Goal: Navigation & Orientation: Find specific page/section

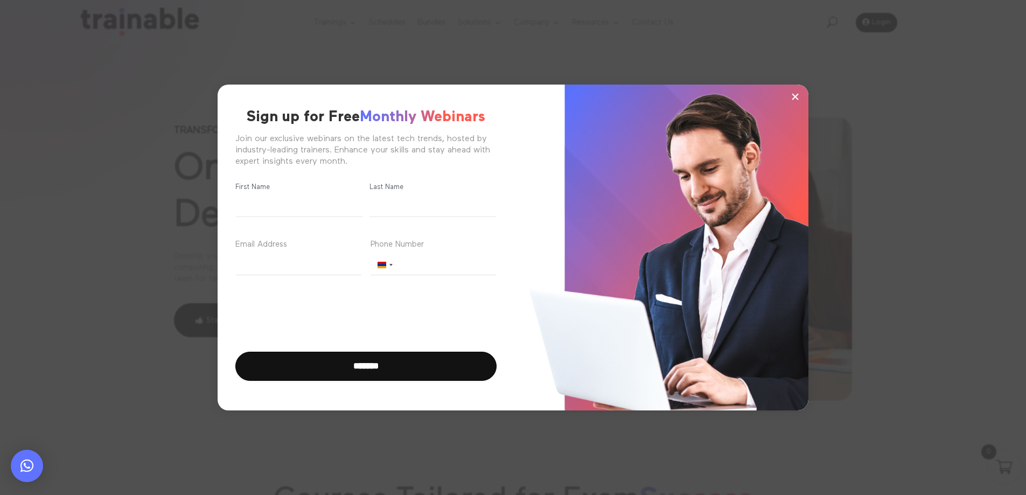
click at [793, 93] on span "×" at bounding box center [795, 96] width 9 height 16
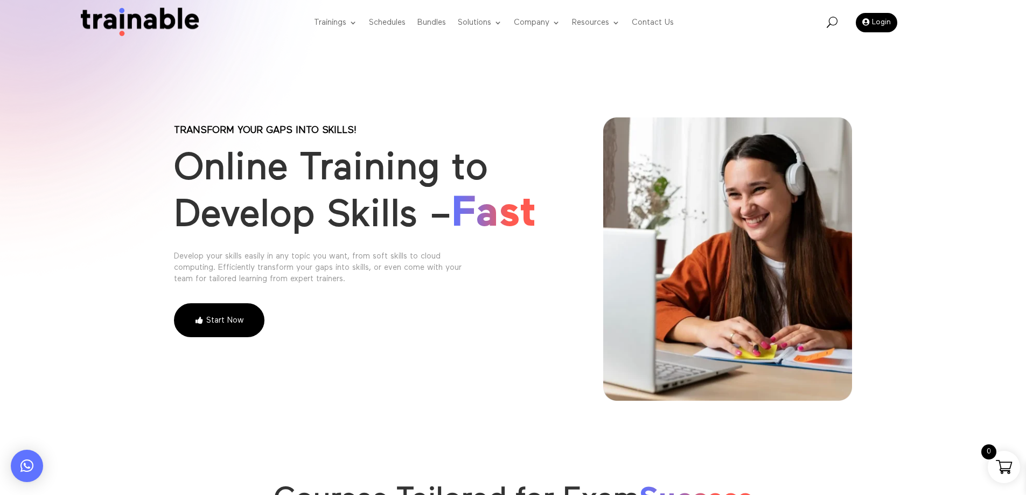
click at [1001, 470] on span at bounding box center [1004, 467] width 16 height 16
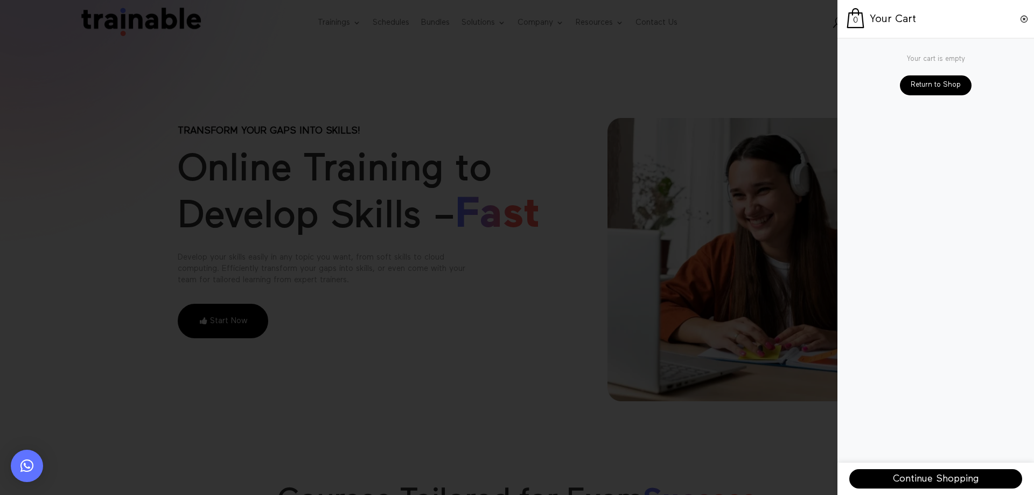
click at [1025, 20] on span at bounding box center [1024, 19] width 9 height 9
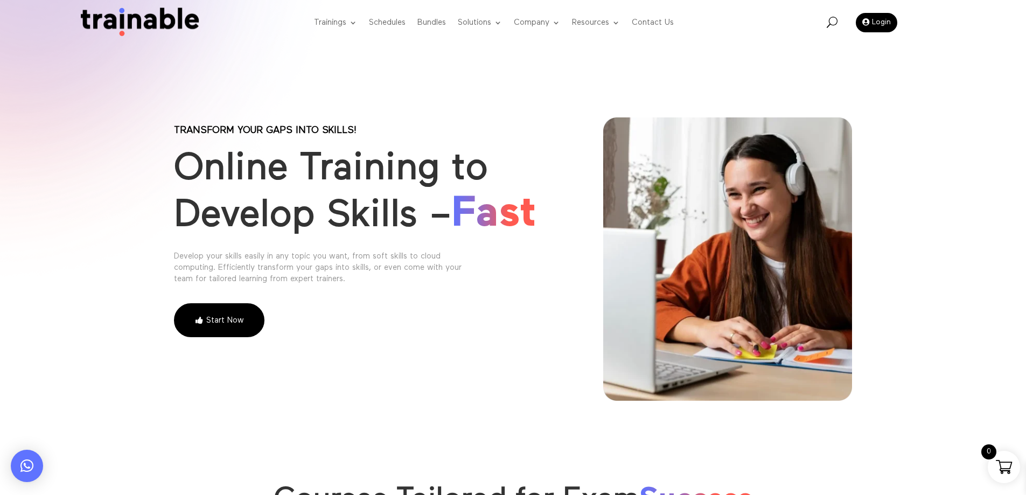
click at [745, 92] on div "Transform your gaps into skills! Online Training to Develop Skills – Fast Devel…" at bounding box center [513, 223] width 1026 height 446
click at [382, 24] on link "Schedules" at bounding box center [387, 23] width 37 height 43
click at [434, 101] on div "Transform your gaps into skills! Online Training to Develop Skills – Fast Devel…" at bounding box center [513, 223] width 1026 height 446
